Goal: Communication & Community: Answer question/provide support

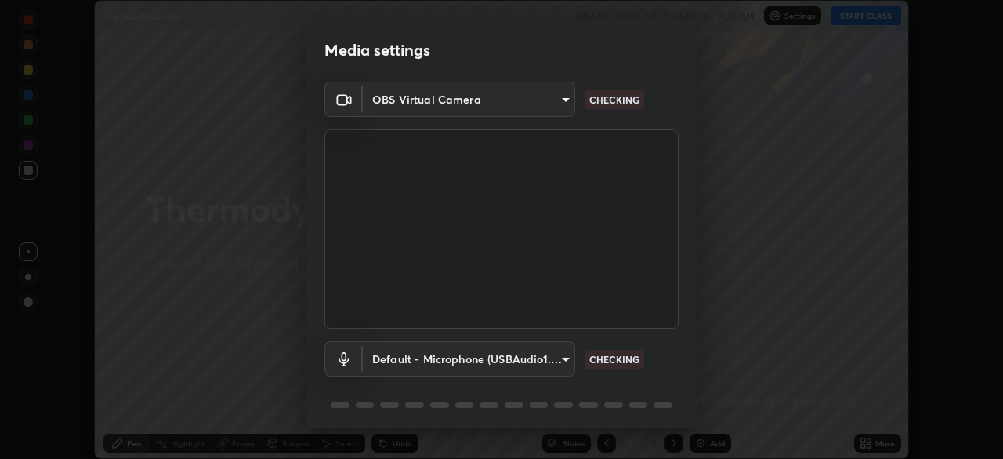
scroll to position [459, 1003]
click at [447, 357] on body "Erase all Thermodynamics WAS SCHEDULED TO START AT 9:00 AM Settings START CLASS…" at bounding box center [501, 229] width 1003 height 459
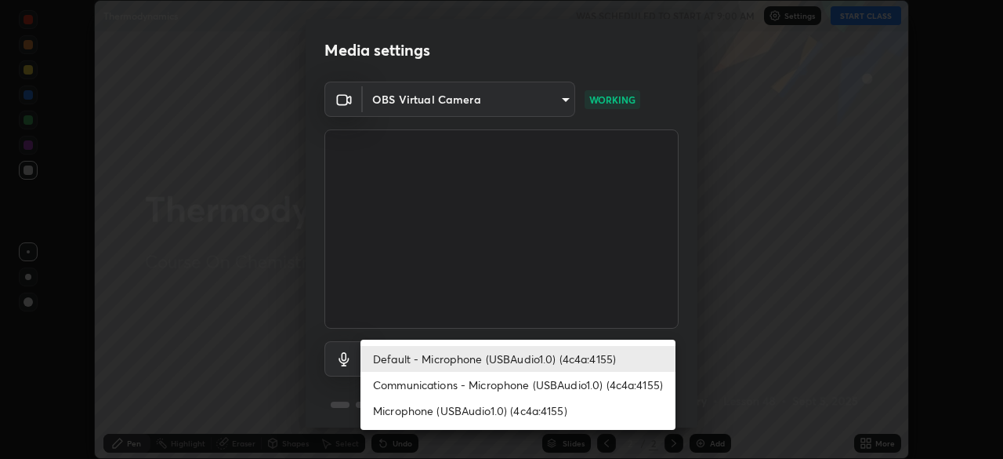
click at [481, 385] on li "Communications - Microphone (USBAudio1.0) (4c4a:4155)" at bounding box center [518, 385] width 315 height 26
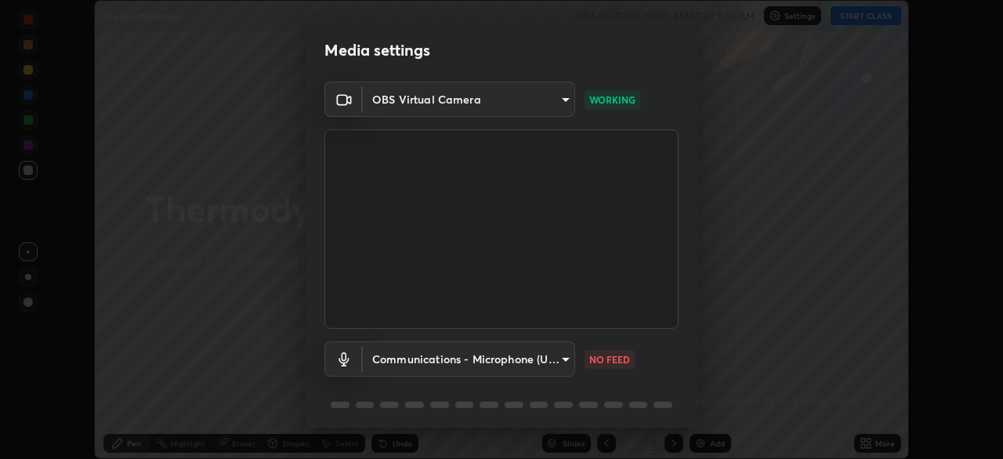
click at [449, 361] on body "Erase all Thermodynamics WAS SCHEDULED TO START AT 9:00 AM Settings START CLASS…" at bounding box center [501, 229] width 1003 height 459
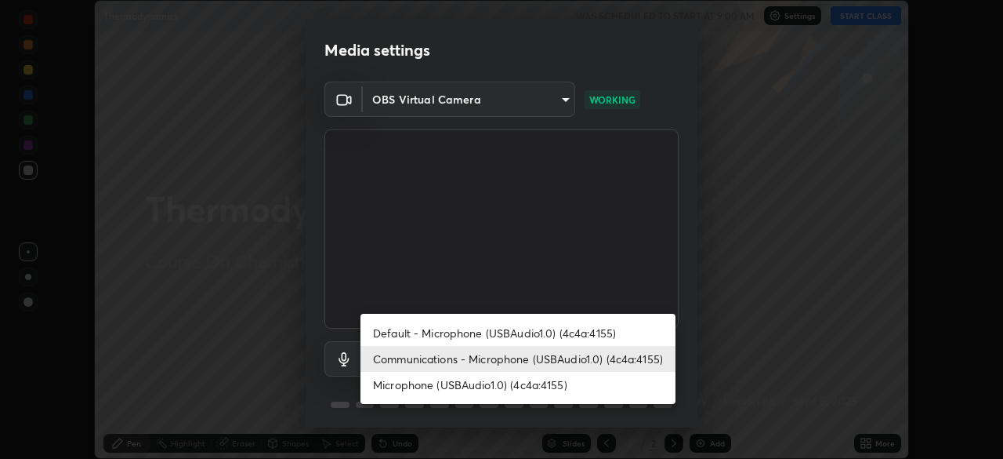
click at [460, 383] on li "Microphone (USBAudio1.0) (4c4a:4155)" at bounding box center [518, 385] width 315 height 26
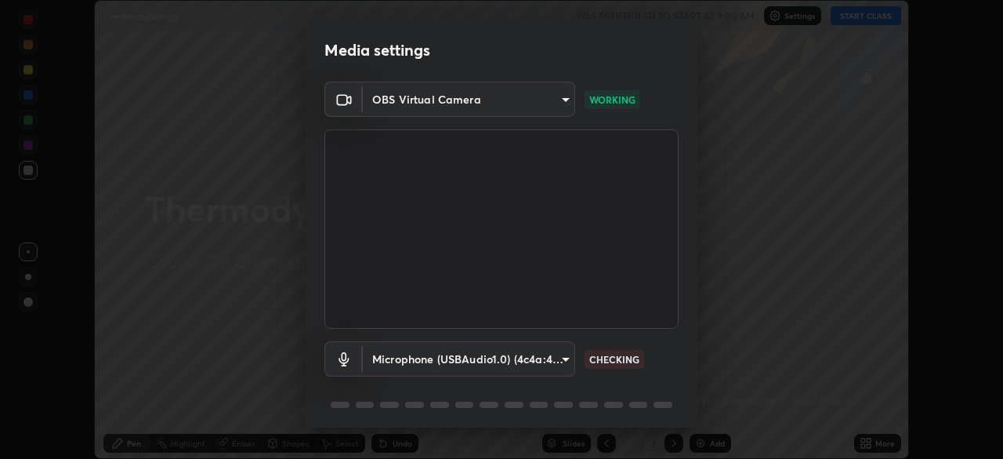
click at [441, 356] on body "Erase all Thermodynamics WAS SCHEDULED TO START AT 9:00 AM Settings START CLASS…" at bounding box center [501, 229] width 1003 height 459
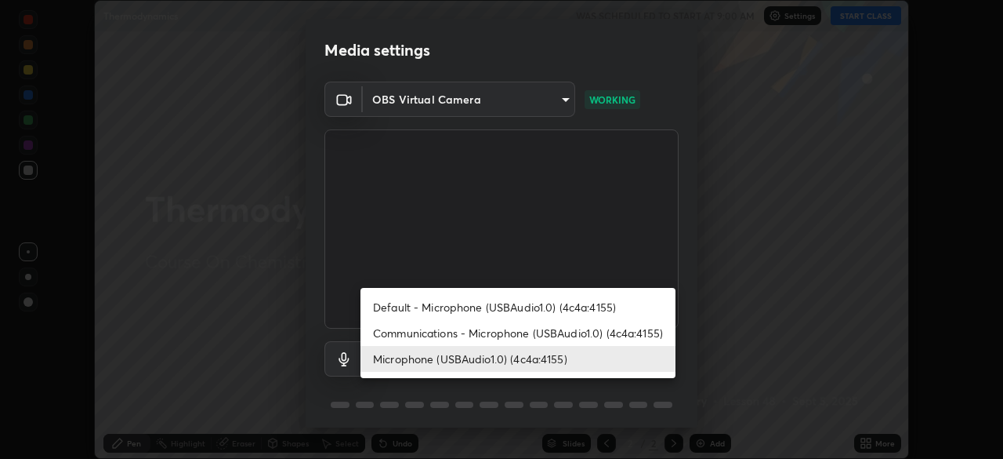
click at [457, 303] on li "Default - Microphone (USBAudio1.0) (4c4a:4155)" at bounding box center [518, 307] width 315 height 26
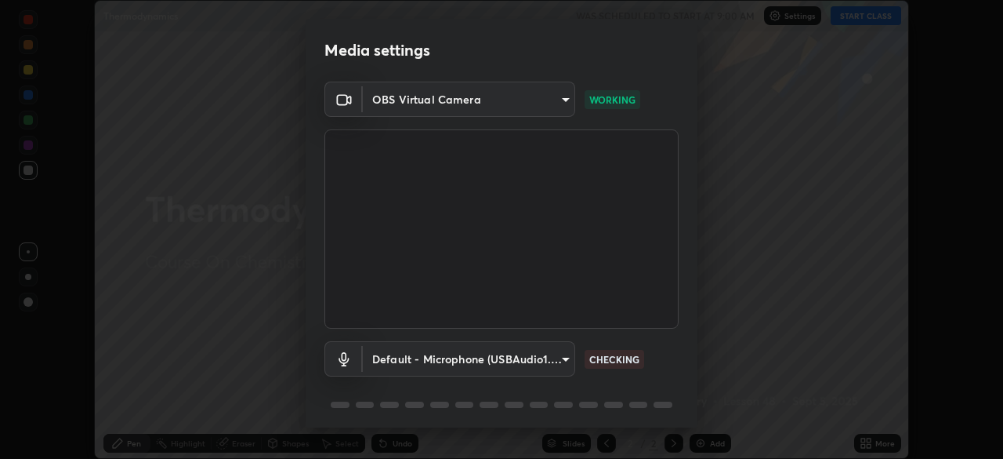
click at [459, 361] on body "Erase all Thermodynamics WAS SCHEDULED TO START AT 9:00 AM Settings START CLASS…" at bounding box center [501, 229] width 1003 height 459
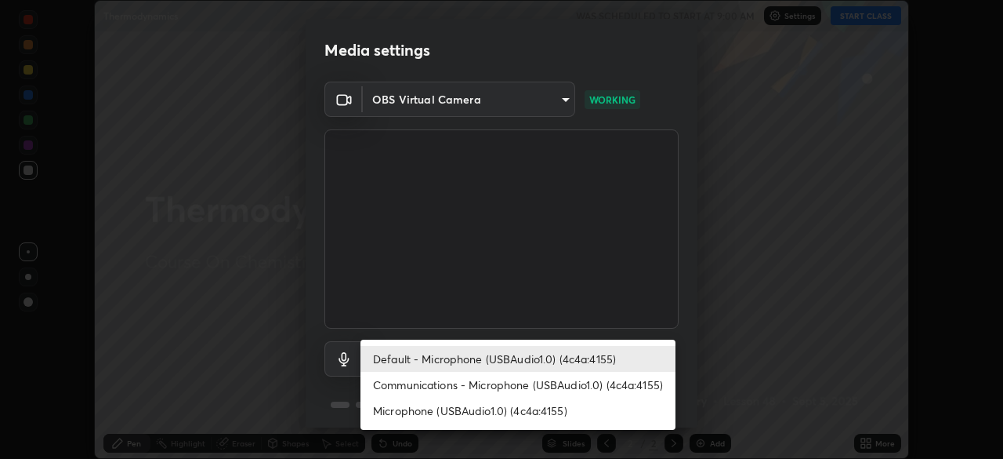
click at [457, 386] on li "Communications - Microphone (USBAudio1.0) (4c4a:4155)" at bounding box center [518, 385] width 315 height 26
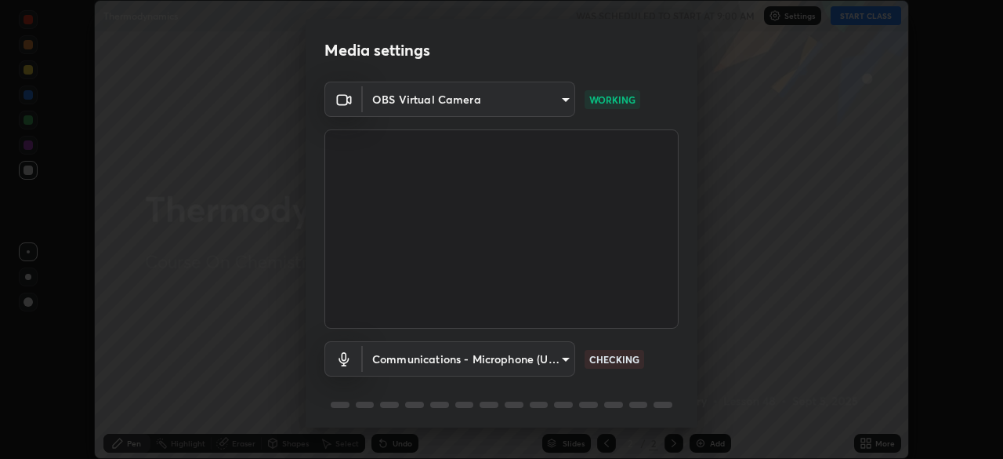
click at [429, 354] on body "Erase all Thermodynamics WAS SCHEDULED TO START AT 9:00 AM Settings START CLASS…" at bounding box center [501, 229] width 1003 height 459
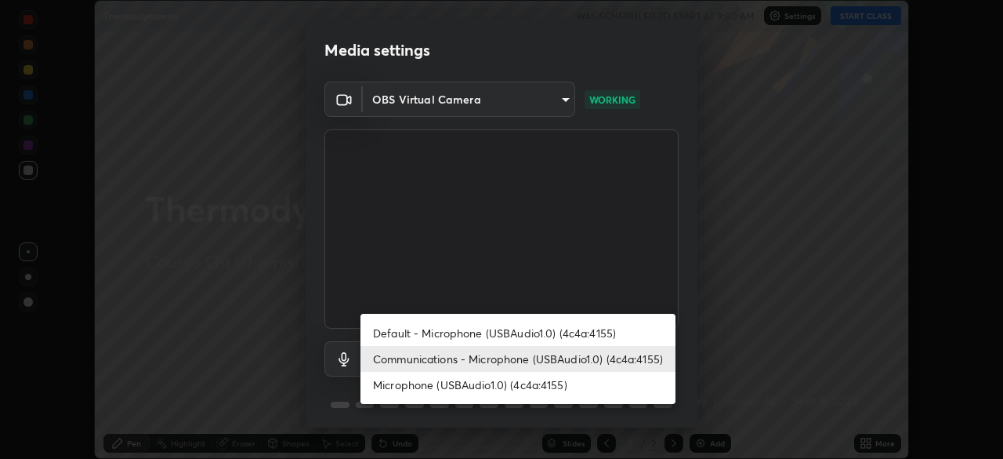
click at [456, 389] on li "Microphone (USBAudio1.0) (4c4a:4155)" at bounding box center [518, 385] width 315 height 26
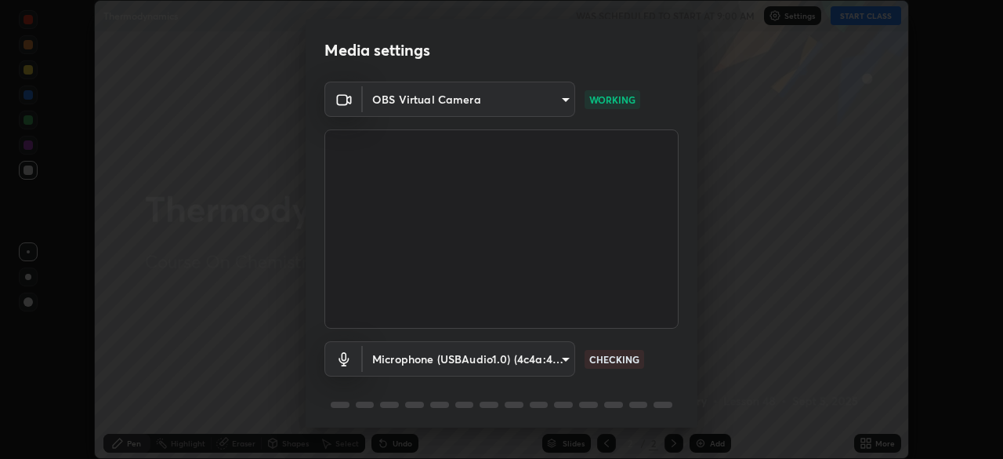
click at [430, 361] on body "Erase all Thermodynamics WAS SCHEDULED TO START AT 9:00 AM Settings START CLASS…" at bounding box center [501, 229] width 1003 height 459
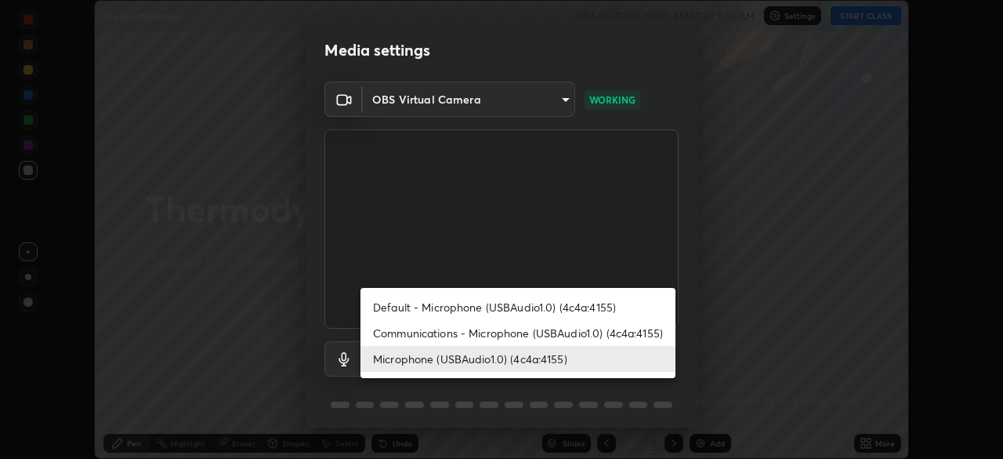
click at [456, 305] on li "Default - Microphone (USBAudio1.0) (4c4a:4155)" at bounding box center [518, 307] width 315 height 26
type input "default"
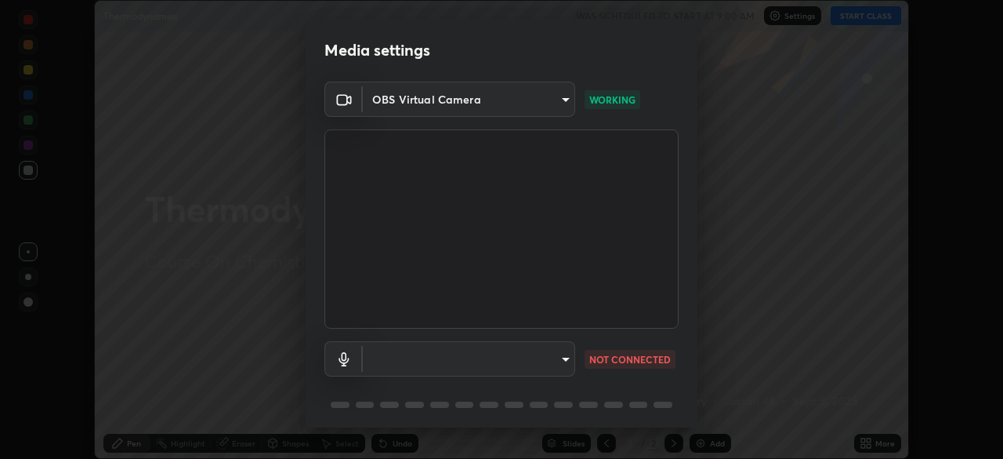
click at [433, 354] on body "Erase all Thermodynamics WAS SCHEDULED TO START AT 9:00 AM Settings START CLASS…" at bounding box center [501, 229] width 1003 height 459
click at [435, 363] on div at bounding box center [501, 229] width 1003 height 459
click at [431, 361] on body "Erase all Thermodynamics WAS SCHEDULED TO START AT 9:00 AM Settings START CLASS…" at bounding box center [501, 229] width 1003 height 459
click at [424, 350] on ul at bounding box center [467, 347] width 212 height 13
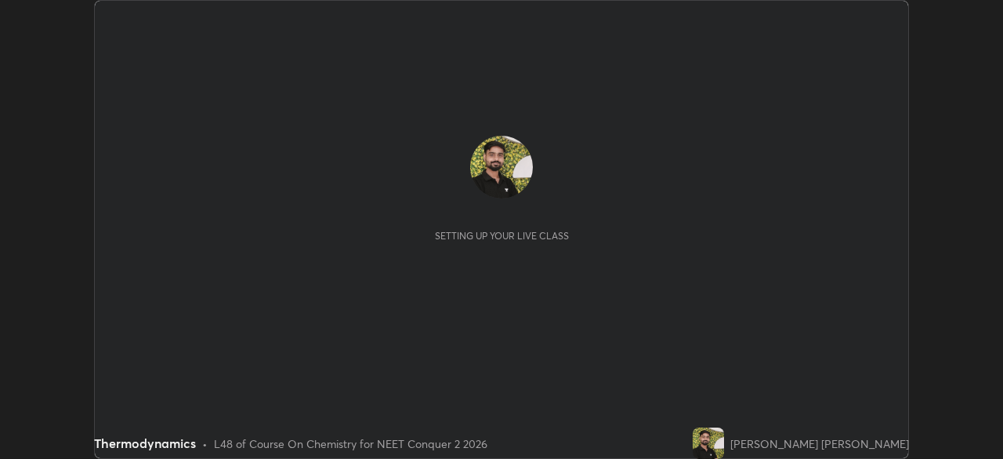
scroll to position [459, 1003]
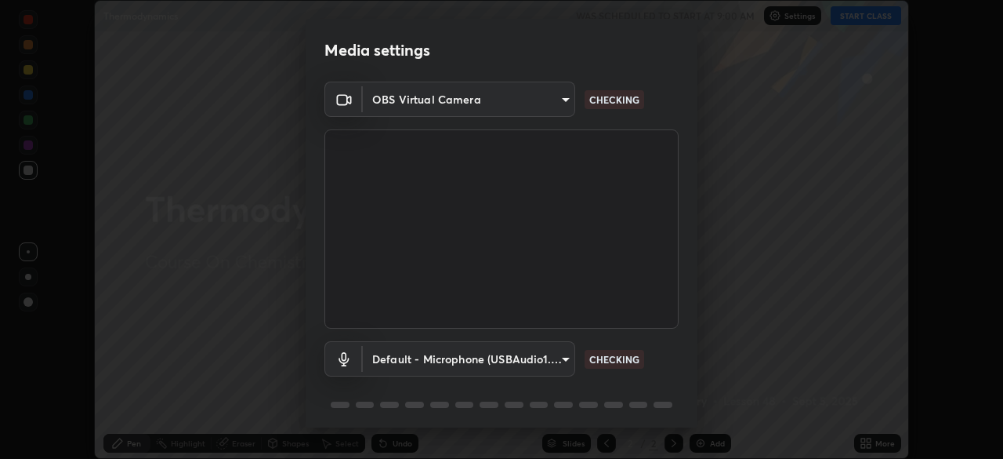
click at [404, 362] on body "Erase all Thermodynamics WAS SCHEDULED TO START AT 9:00 AM Settings START CLASS…" at bounding box center [501, 229] width 1003 height 459
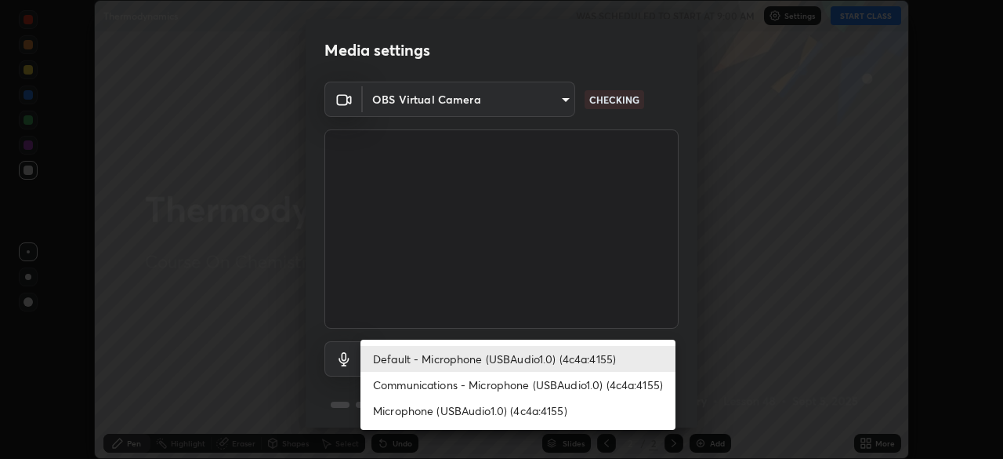
click at [424, 390] on li "Communications - Microphone (USBAudio1.0) (4c4a:4155)" at bounding box center [518, 385] width 315 height 26
type input "communications"
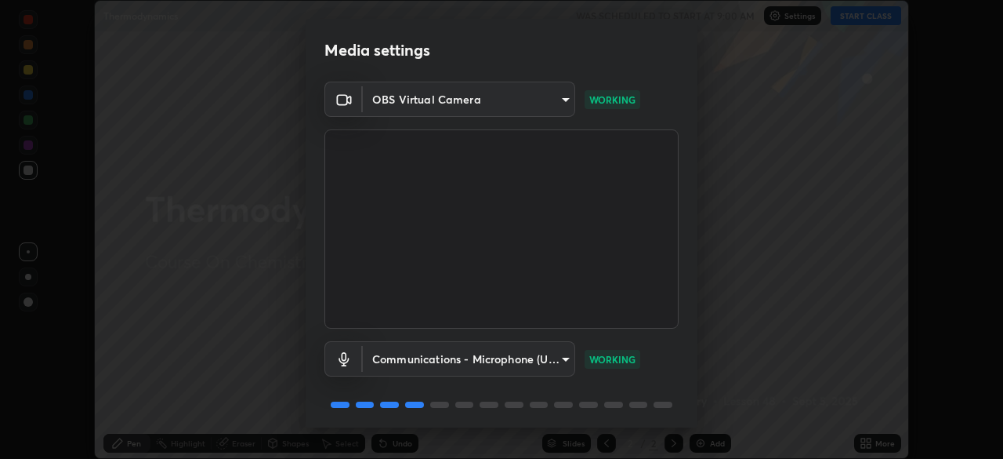
click at [444, 359] on body "Erase all Thermodynamics WAS SCHEDULED TO START AT 9:00 AM Settings START CLASS…" at bounding box center [501, 229] width 1003 height 459
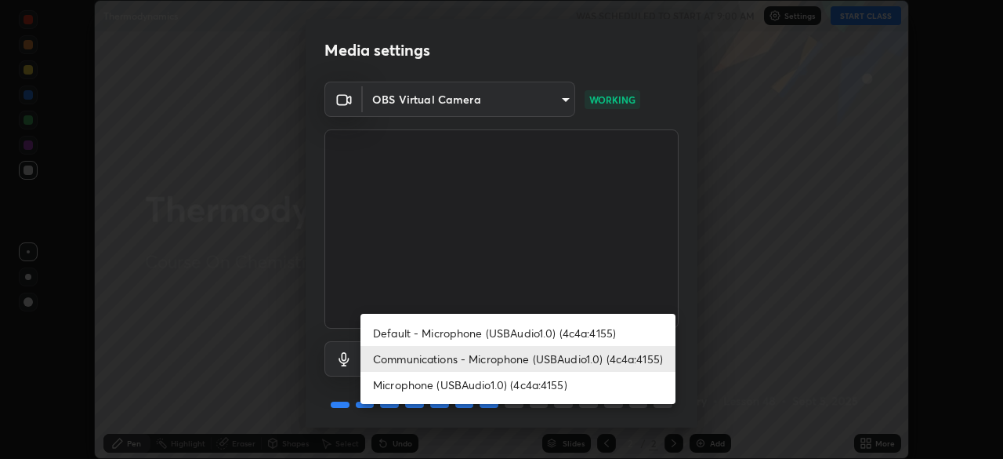
click at [454, 356] on li "Communications - Microphone (USBAudio1.0) (4c4a:4155)" at bounding box center [518, 359] width 315 height 26
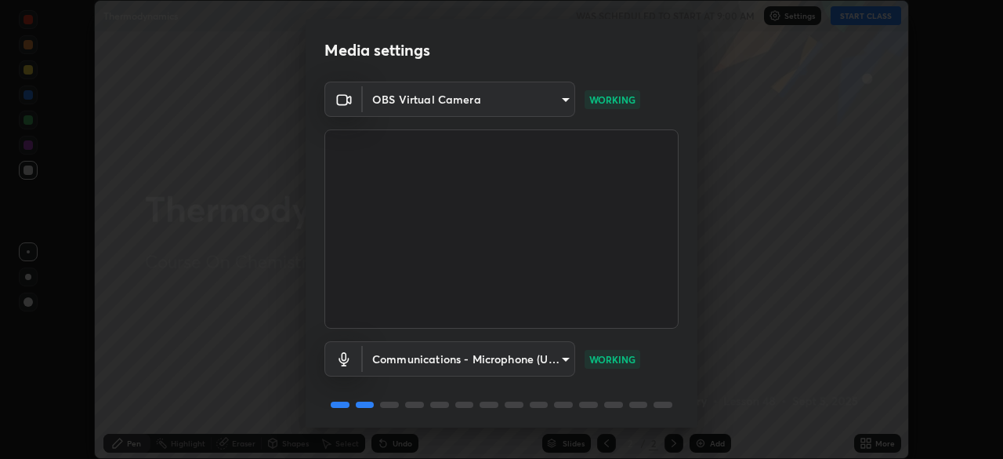
scroll to position [56, 0]
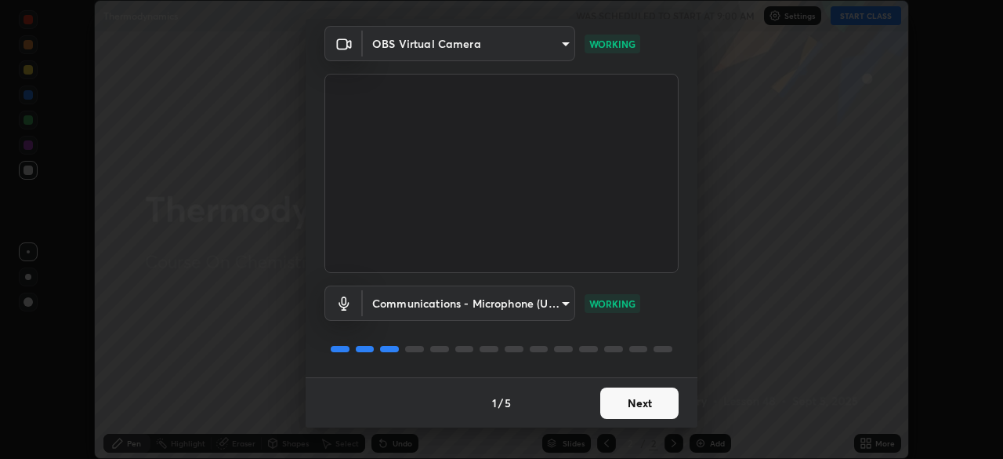
click at [633, 397] on button "Next" at bounding box center [639, 402] width 78 height 31
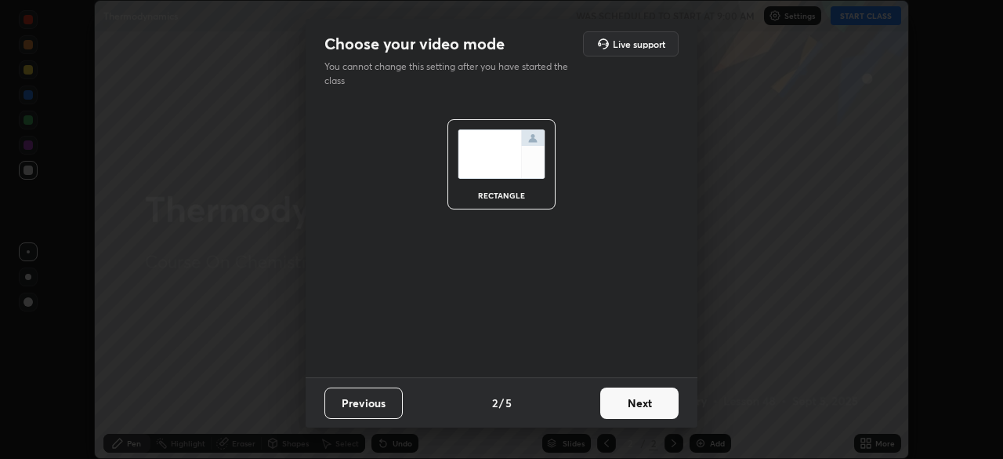
click at [635, 402] on button "Next" at bounding box center [639, 402] width 78 height 31
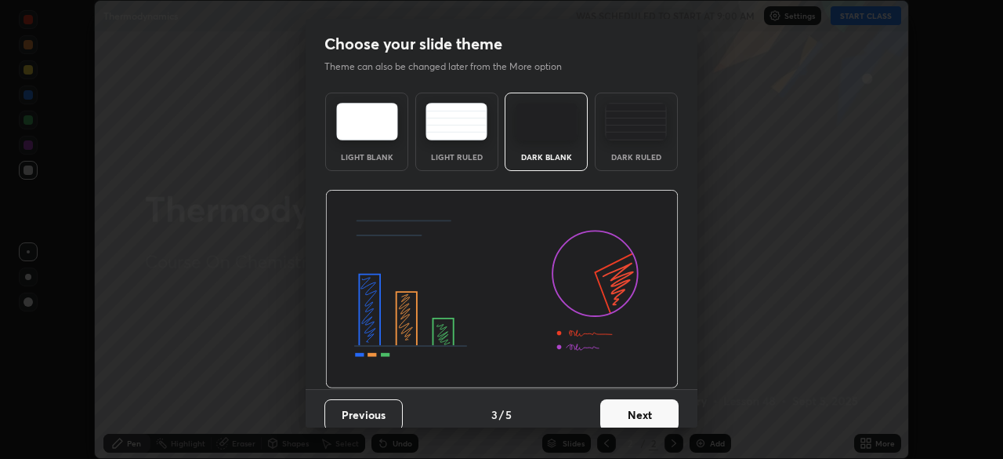
click at [640, 402] on button "Next" at bounding box center [639, 414] width 78 height 31
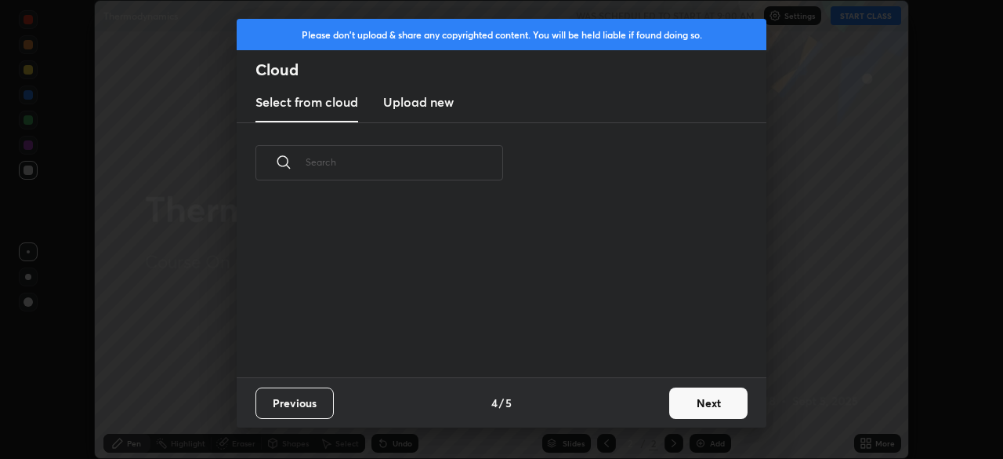
scroll to position [174, 503]
click at [691, 401] on button "Next" at bounding box center [708, 402] width 78 height 31
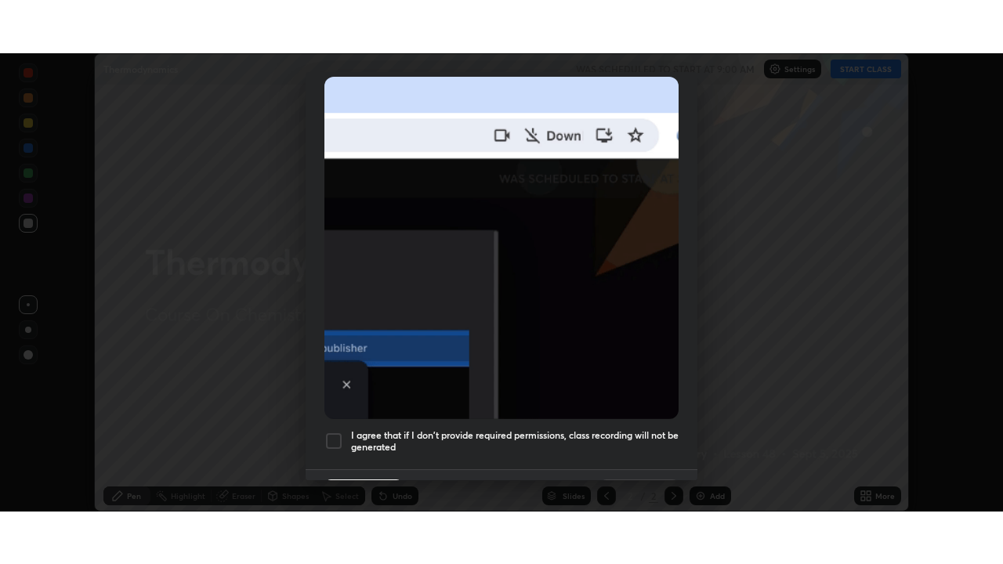
scroll to position [375, 0]
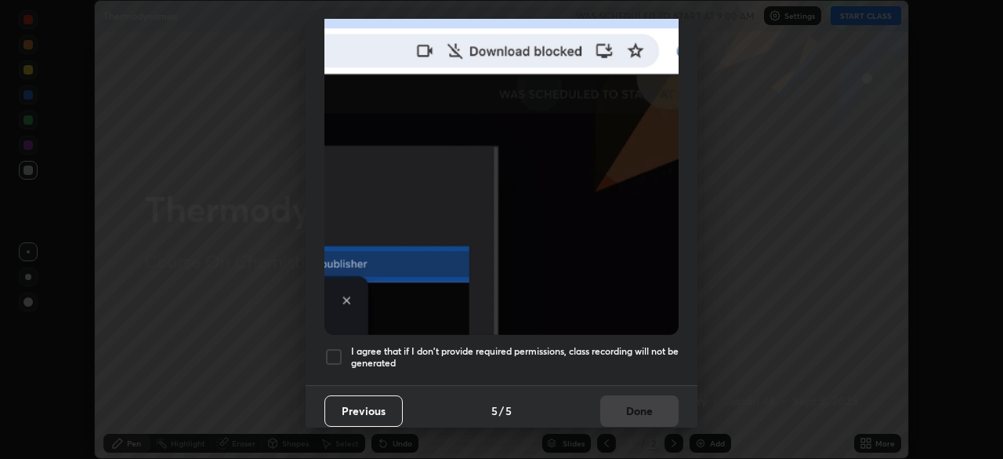
click at [332, 347] on div at bounding box center [334, 356] width 19 height 19
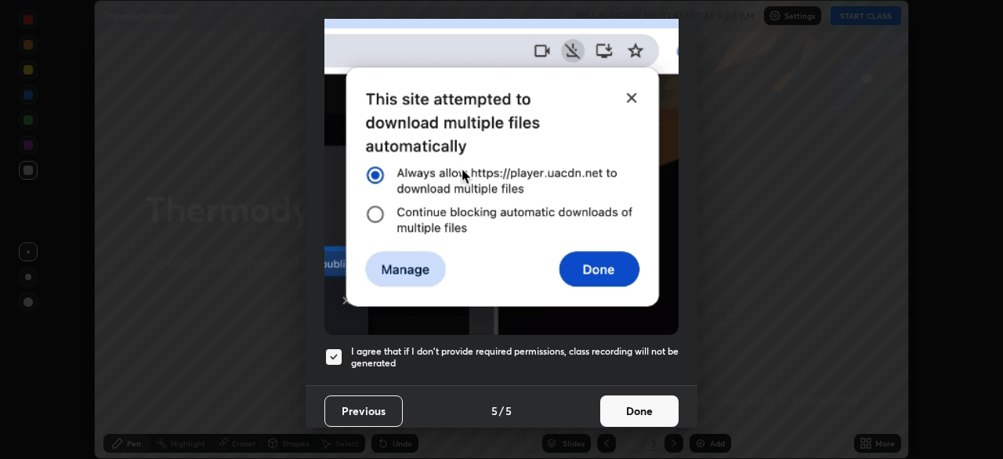
click at [647, 405] on button "Done" at bounding box center [639, 410] width 78 height 31
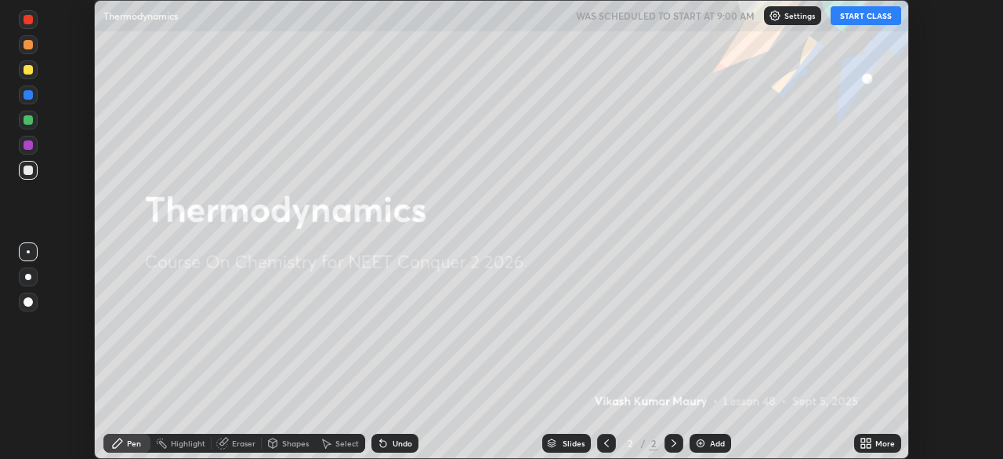
click at [710, 441] on div "Add" at bounding box center [717, 443] width 15 height 8
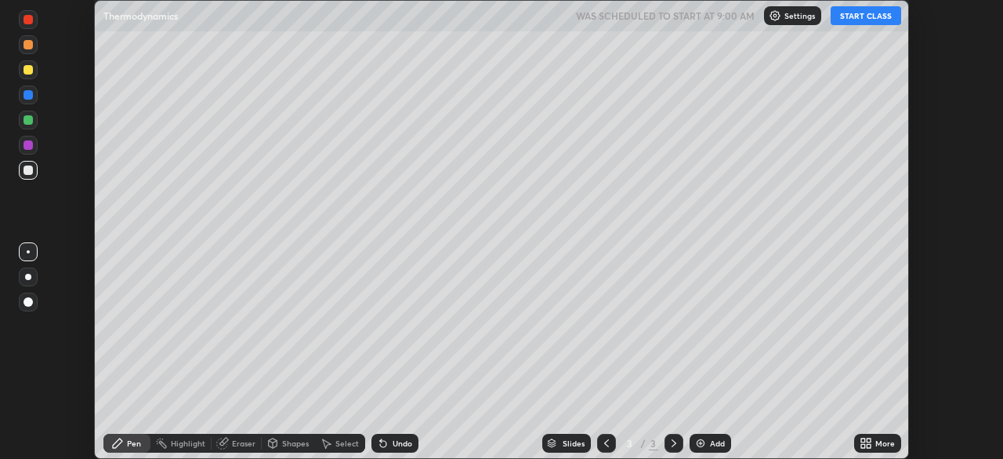
click at [869, 440] on icon at bounding box center [869, 440] width 4 height 4
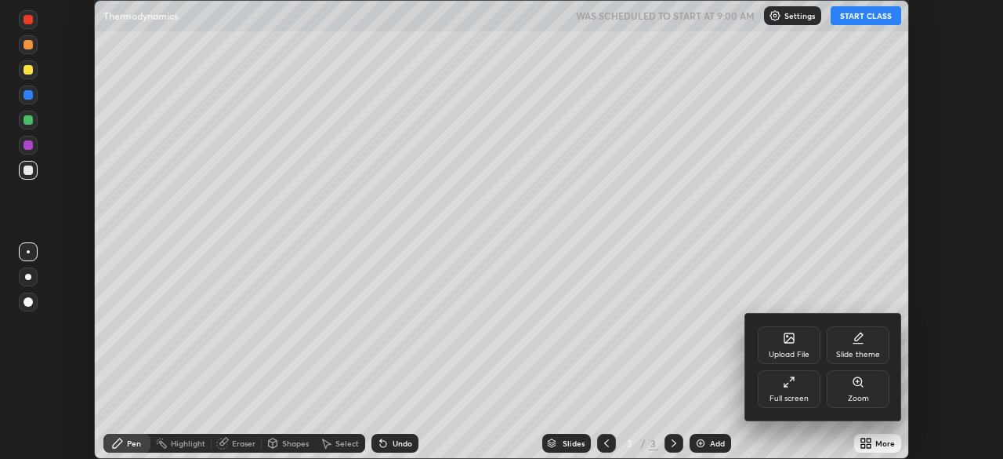
click at [782, 393] on div "Full screen" at bounding box center [789, 389] width 63 height 38
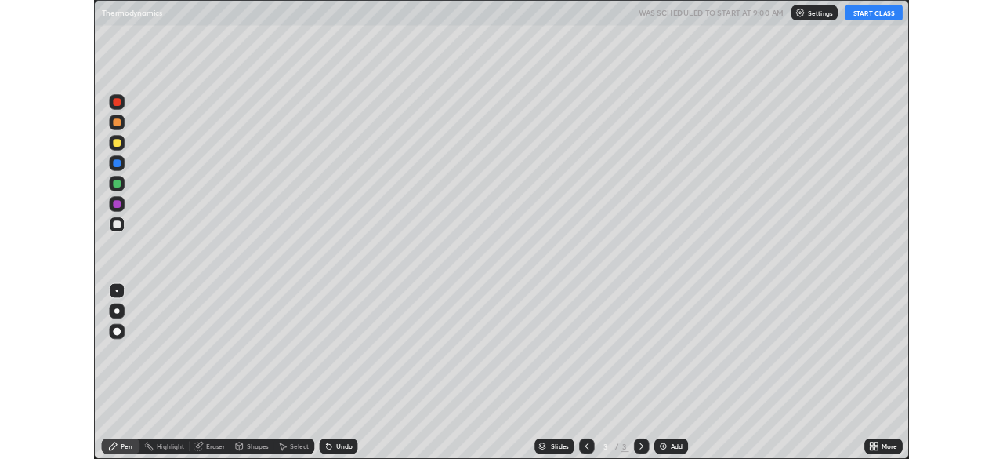
scroll to position [564, 1003]
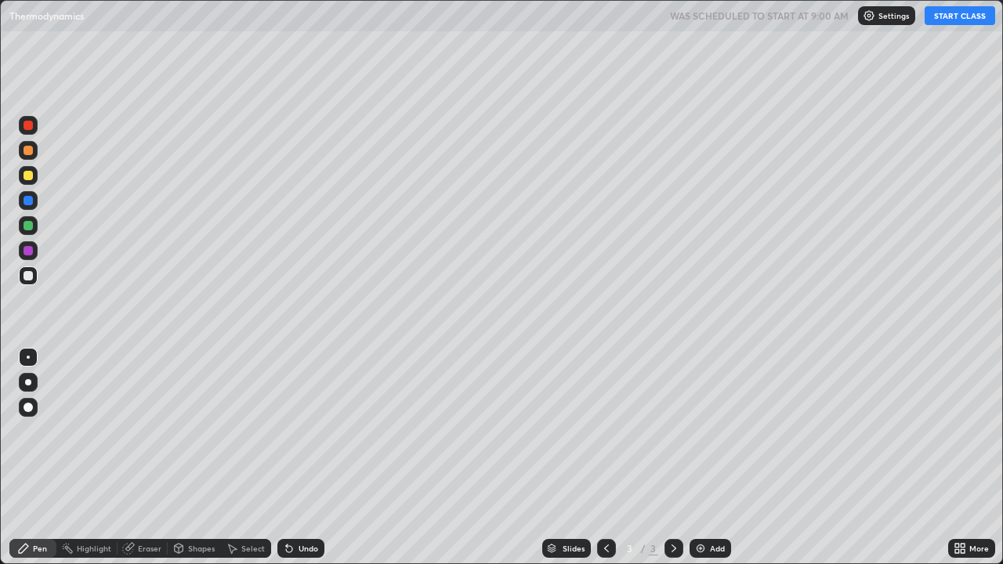
click at [943, 16] on button "START CLASS" at bounding box center [960, 15] width 71 height 19
click at [27, 176] on div at bounding box center [28, 175] width 9 height 9
click at [28, 278] on div at bounding box center [28, 275] width 9 height 9
click at [31, 401] on div at bounding box center [28, 407] width 19 height 19
click at [35, 374] on div at bounding box center [28, 382] width 19 height 25
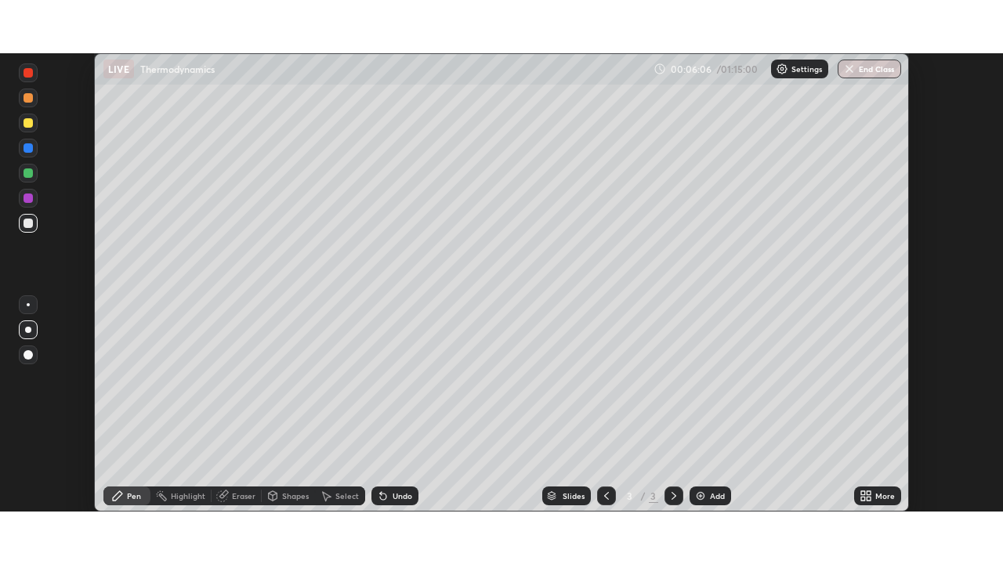
scroll to position [77930, 77385]
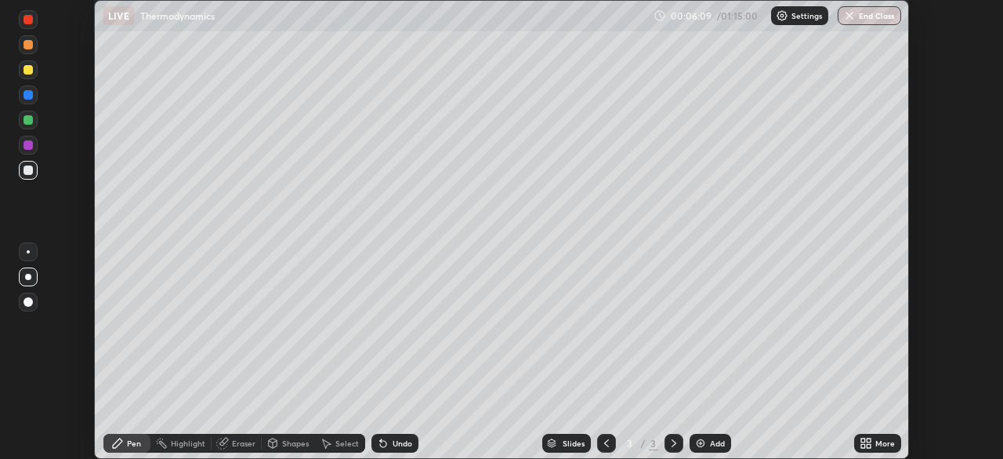
click at [244, 444] on div "Eraser" at bounding box center [244, 443] width 24 height 8
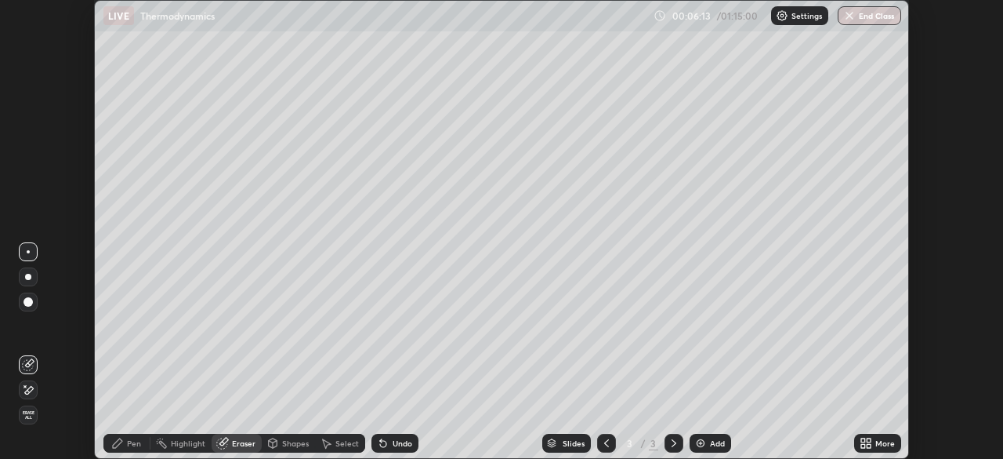
click at [131, 446] on div "Pen" at bounding box center [134, 443] width 14 height 8
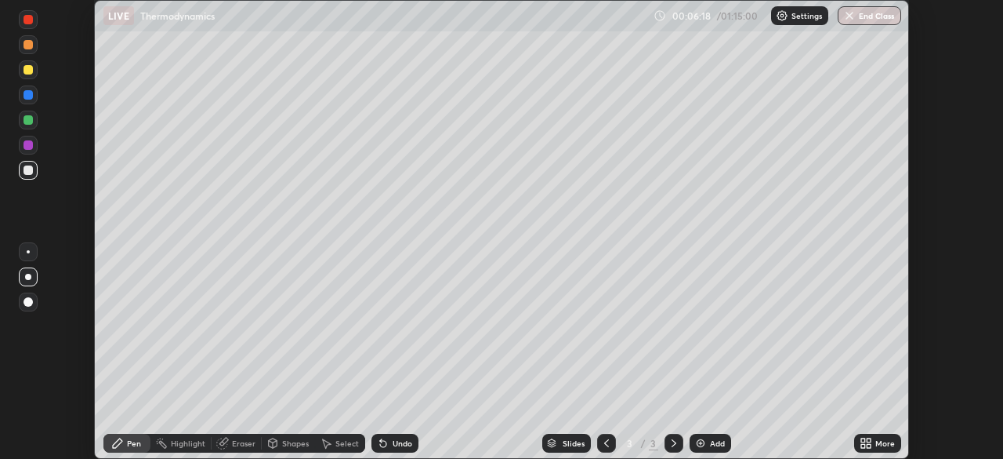
click at [877, 445] on div "More" at bounding box center [886, 443] width 20 height 8
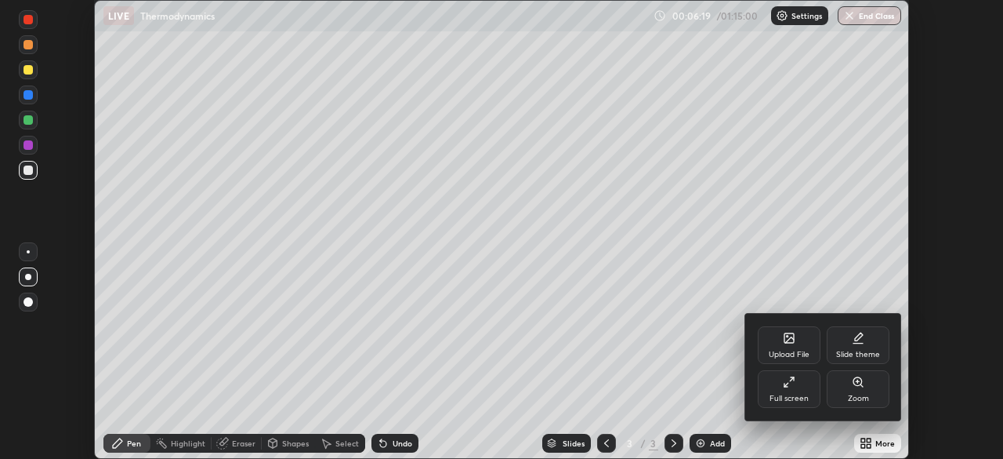
click at [796, 390] on div "Full screen" at bounding box center [789, 389] width 63 height 38
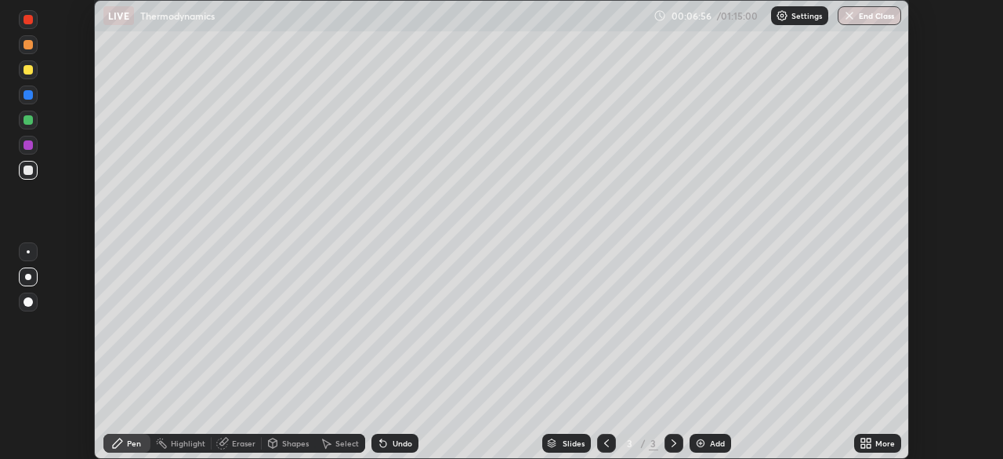
click at [869, 440] on icon at bounding box center [869, 440] width 4 height 4
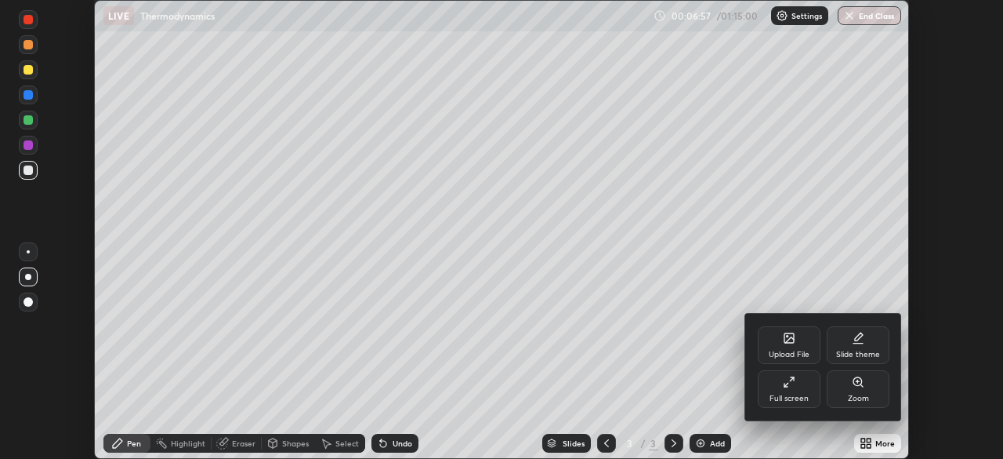
click at [803, 387] on div "Full screen" at bounding box center [789, 389] width 63 height 38
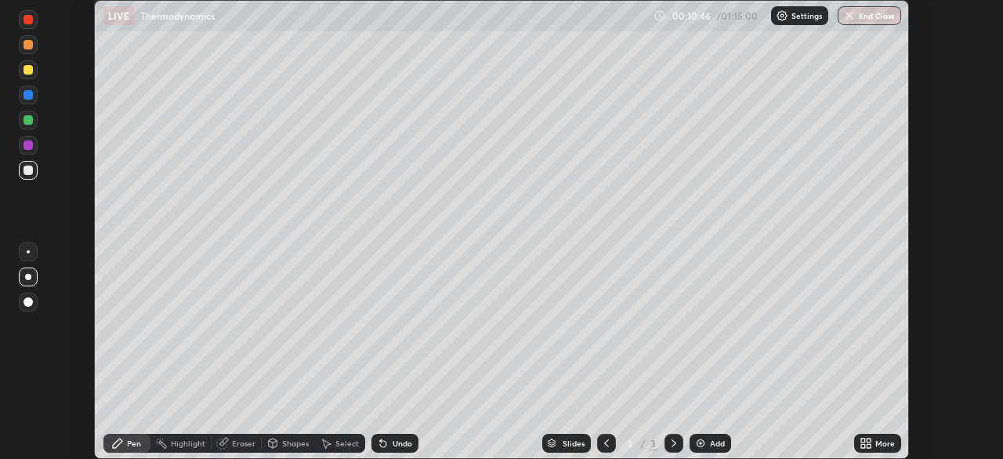
click at [707, 444] on div "Add" at bounding box center [711, 442] width 42 height 19
click at [878, 439] on div "More" at bounding box center [886, 443] width 20 height 8
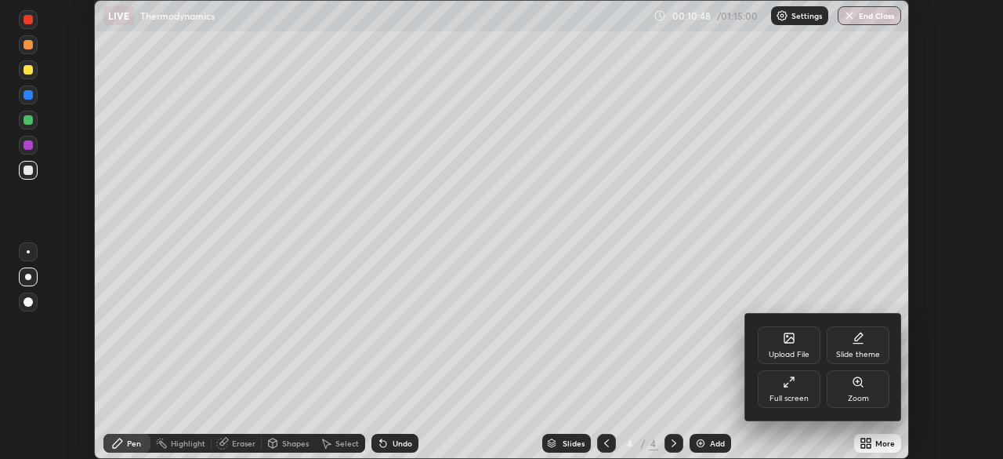
click at [785, 379] on icon at bounding box center [789, 381] width 13 height 13
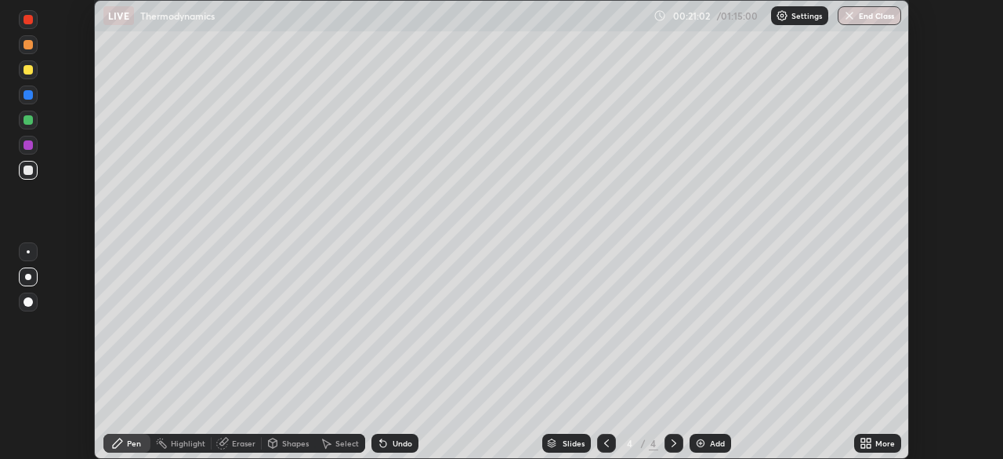
click at [869, 445] on icon at bounding box center [869, 446] width 4 height 4
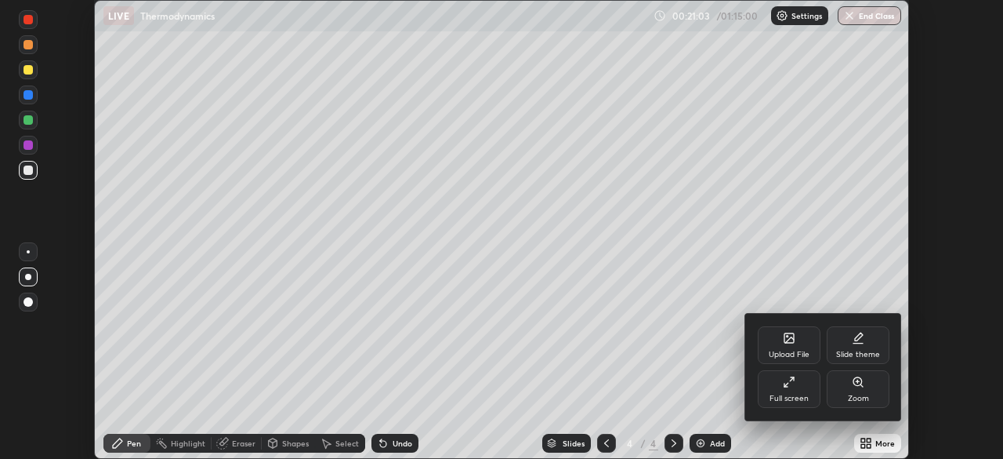
click at [797, 386] on div "Full screen" at bounding box center [789, 389] width 63 height 38
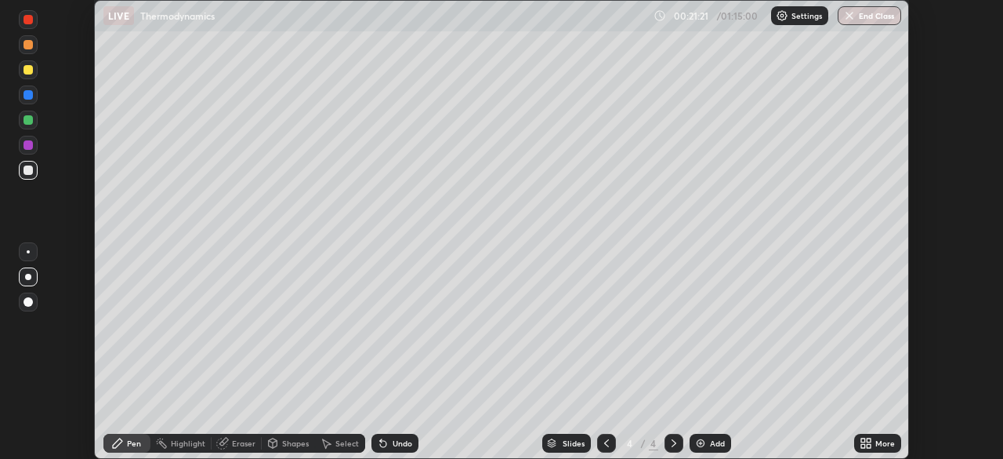
click at [705, 441] on img at bounding box center [701, 443] width 13 height 13
click at [873, 441] on div "More" at bounding box center [877, 442] width 47 height 19
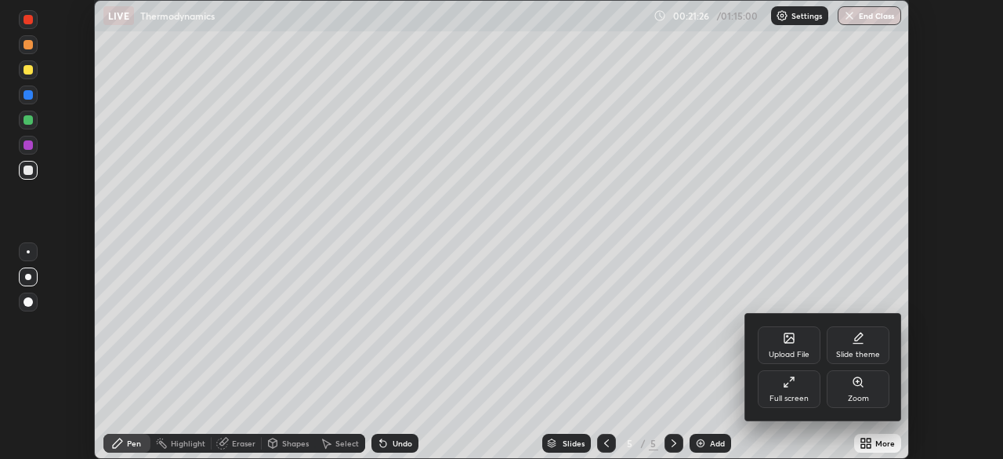
click at [795, 390] on div "Full screen" at bounding box center [789, 389] width 63 height 38
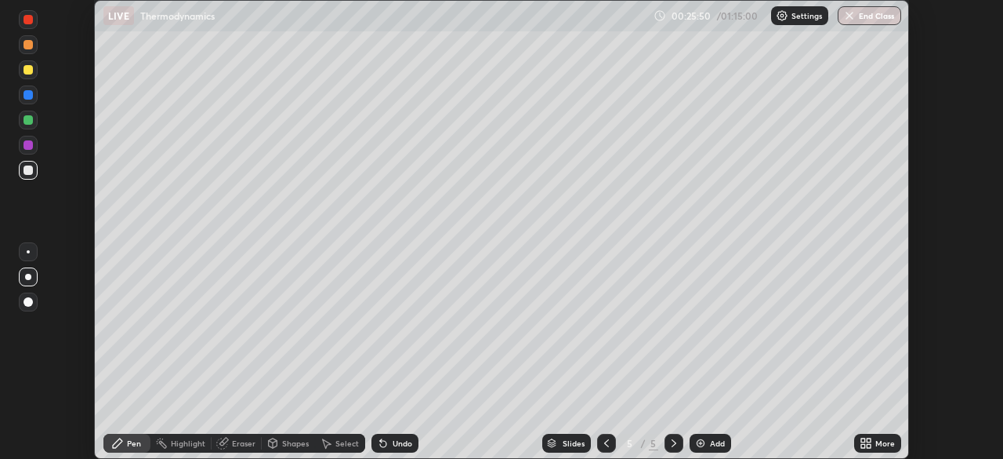
click at [710, 441] on div "Add" at bounding box center [717, 443] width 15 height 8
click at [873, 442] on div "More" at bounding box center [877, 442] width 47 height 19
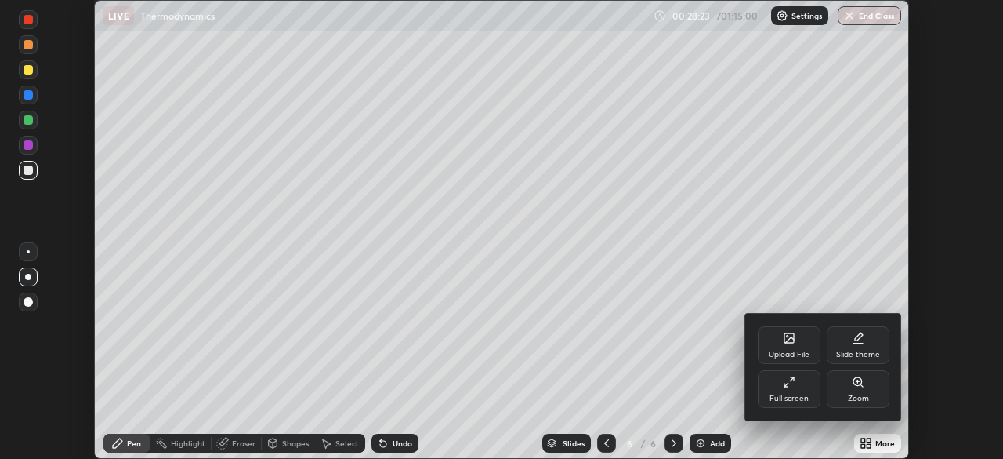
click at [802, 391] on div "Full screen" at bounding box center [789, 389] width 63 height 38
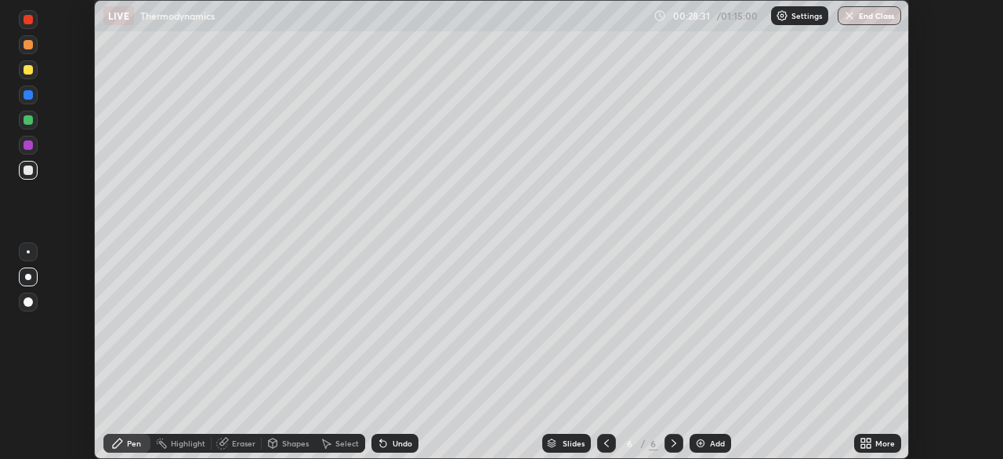
click at [708, 443] on div "Add" at bounding box center [711, 442] width 42 height 19
click at [876, 444] on div "More" at bounding box center [886, 443] width 20 height 8
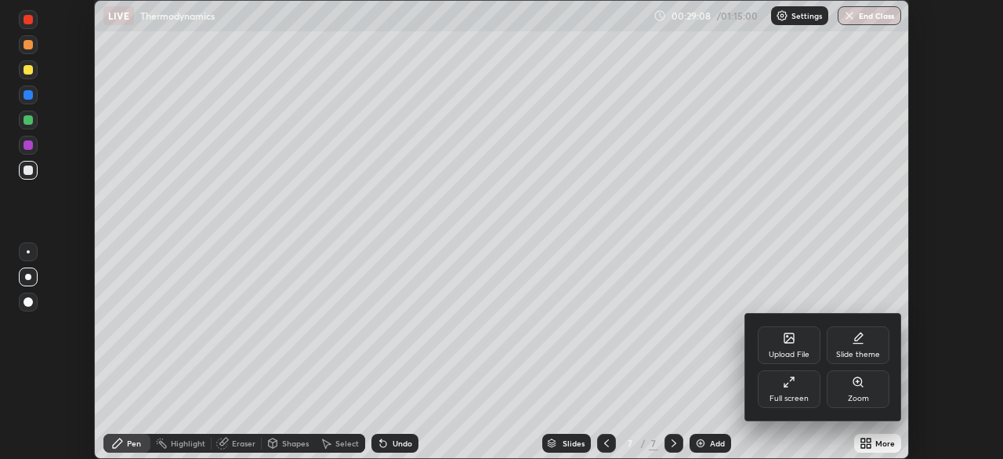
click at [793, 388] on div "Full screen" at bounding box center [789, 389] width 63 height 38
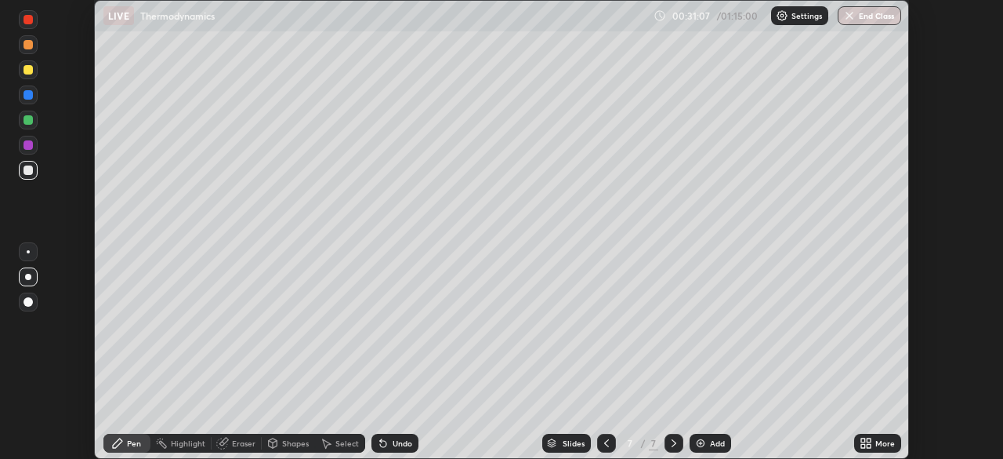
click at [704, 437] on img at bounding box center [701, 443] width 13 height 13
click at [606, 443] on icon at bounding box center [606, 443] width 13 height 13
click at [673, 441] on icon at bounding box center [674, 443] width 5 height 8
click at [710, 441] on div "Add" at bounding box center [717, 443] width 15 height 8
click at [869, 445] on icon at bounding box center [869, 446] width 4 height 4
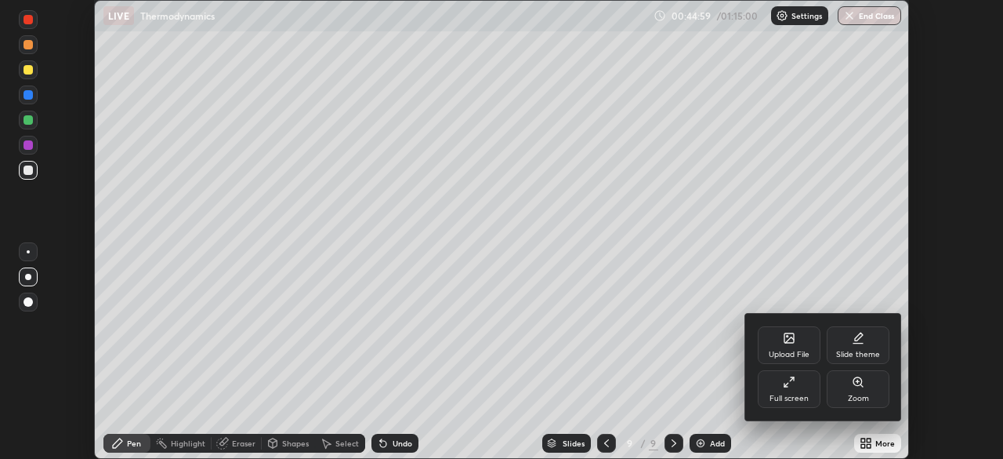
click at [784, 444] on div at bounding box center [501, 229] width 1003 height 459
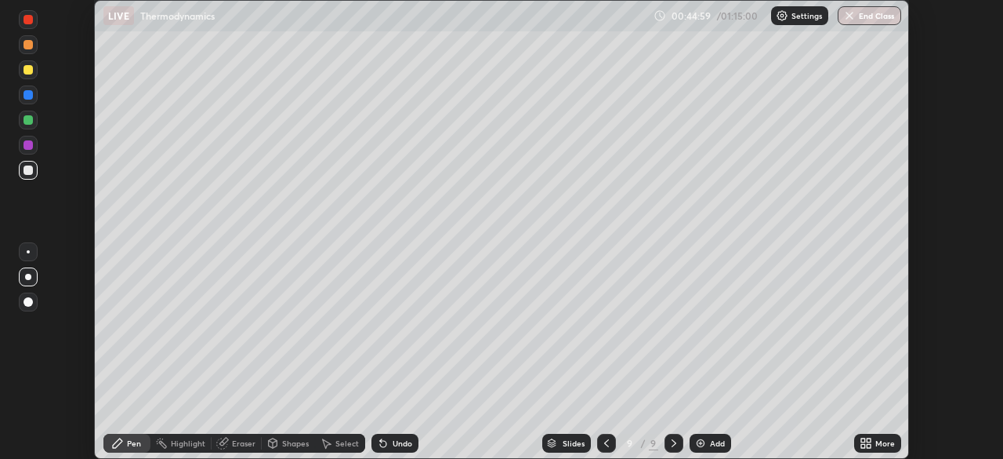
click at [708, 440] on div "Add" at bounding box center [711, 442] width 42 height 19
click at [869, 439] on icon at bounding box center [869, 440] width 4 height 4
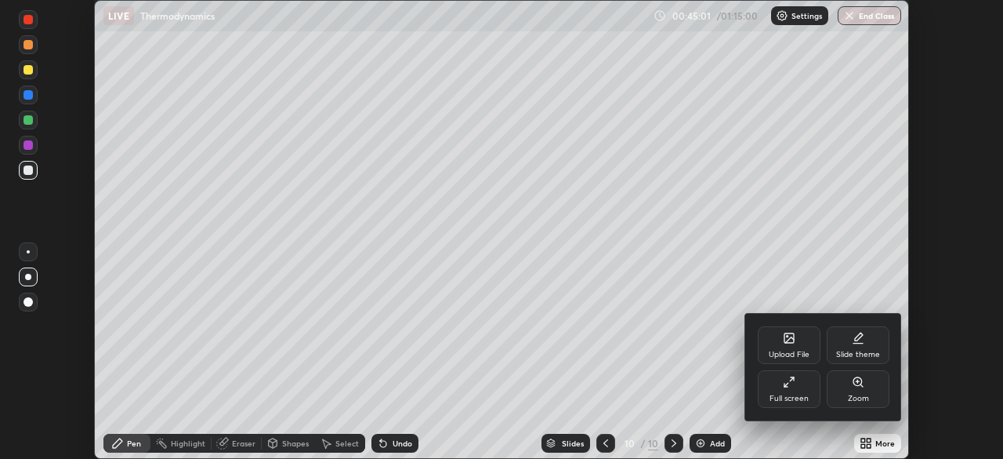
click at [787, 390] on div "Full screen" at bounding box center [789, 389] width 63 height 38
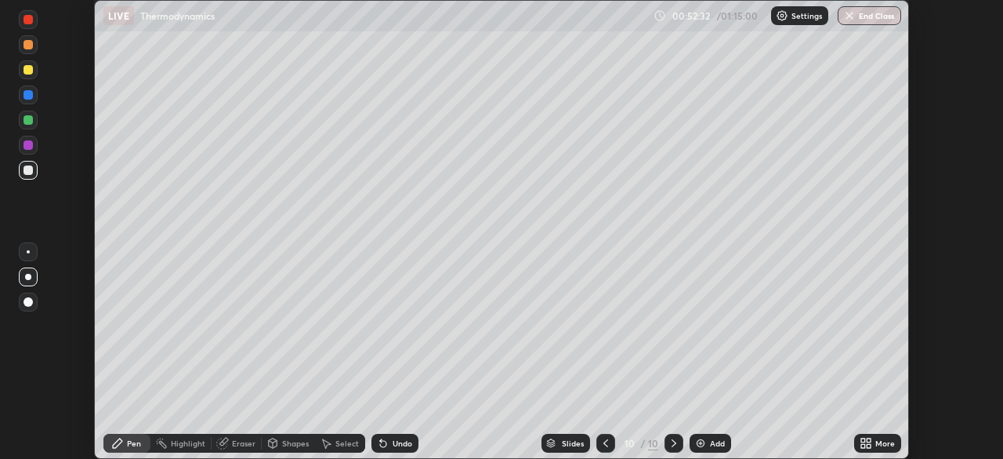
click at [705, 445] on div "Add" at bounding box center [711, 442] width 42 height 19
click at [713, 439] on div "Add" at bounding box center [717, 443] width 15 height 8
click at [606, 443] on icon at bounding box center [606, 443] width 13 height 13
click at [667, 450] on div at bounding box center [674, 442] width 19 height 19
click at [605, 443] on icon at bounding box center [606, 443] width 13 height 13
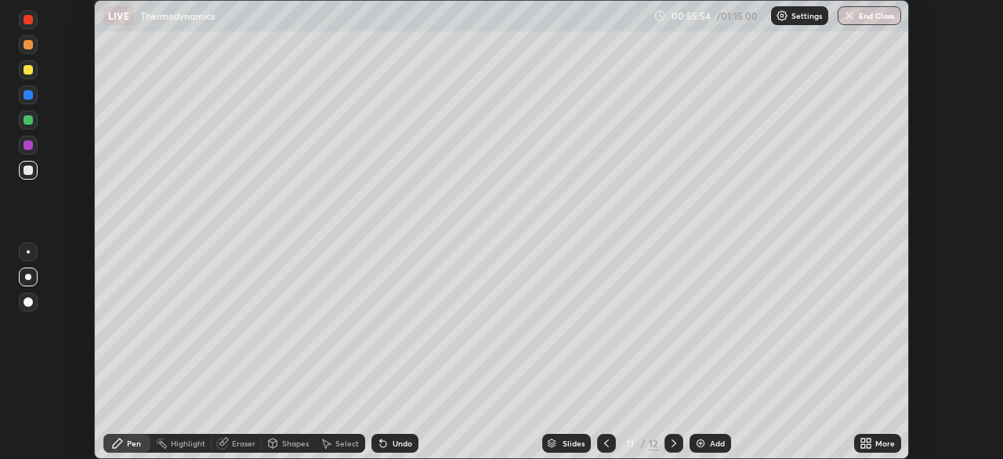
click at [673, 443] on icon at bounding box center [674, 443] width 13 height 13
click at [607, 439] on icon at bounding box center [606, 443] width 5 height 8
